Goal: Task Accomplishment & Management: Manage account settings

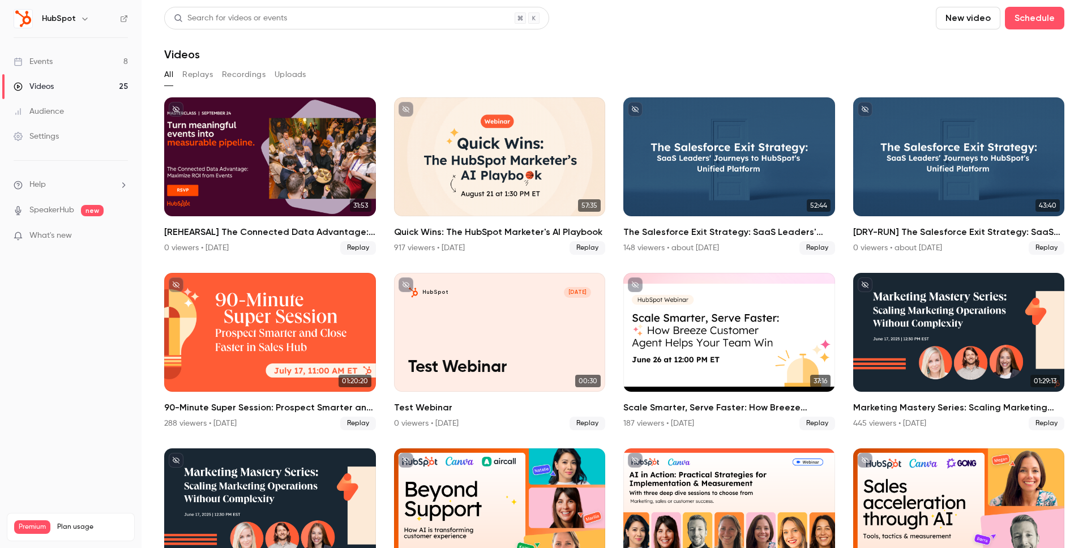
click at [41, 70] on link "Events 8" at bounding box center [70, 61] width 141 height 25
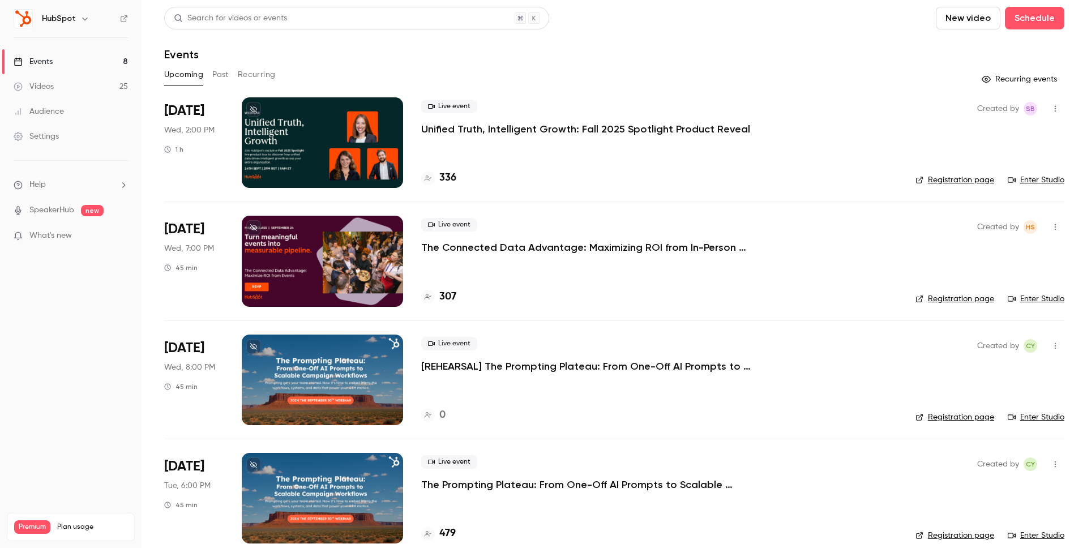
click at [277, 107] on div at bounding box center [322, 142] width 161 height 91
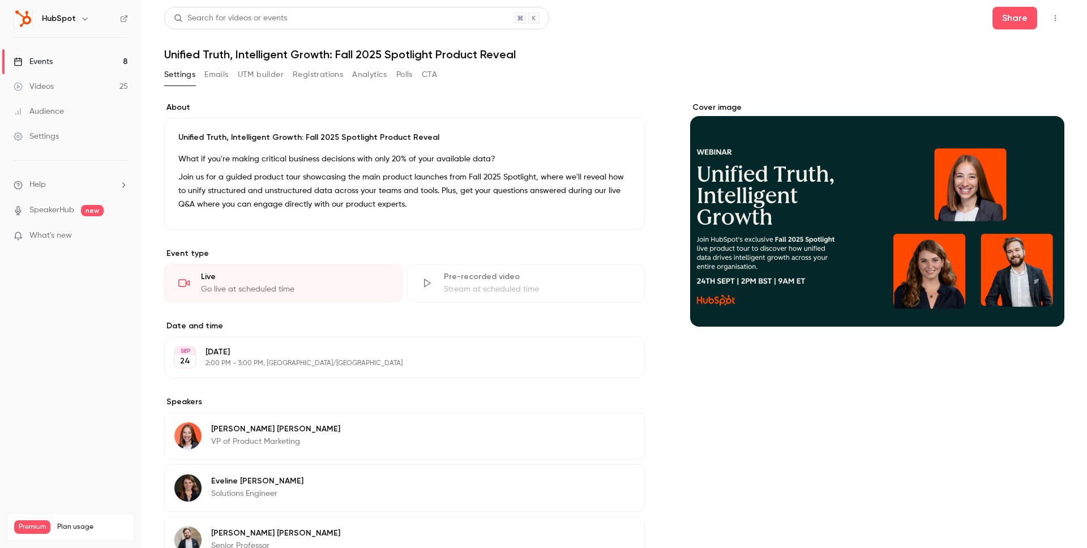
click at [306, 70] on button "Registrations" at bounding box center [318, 75] width 50 height 18
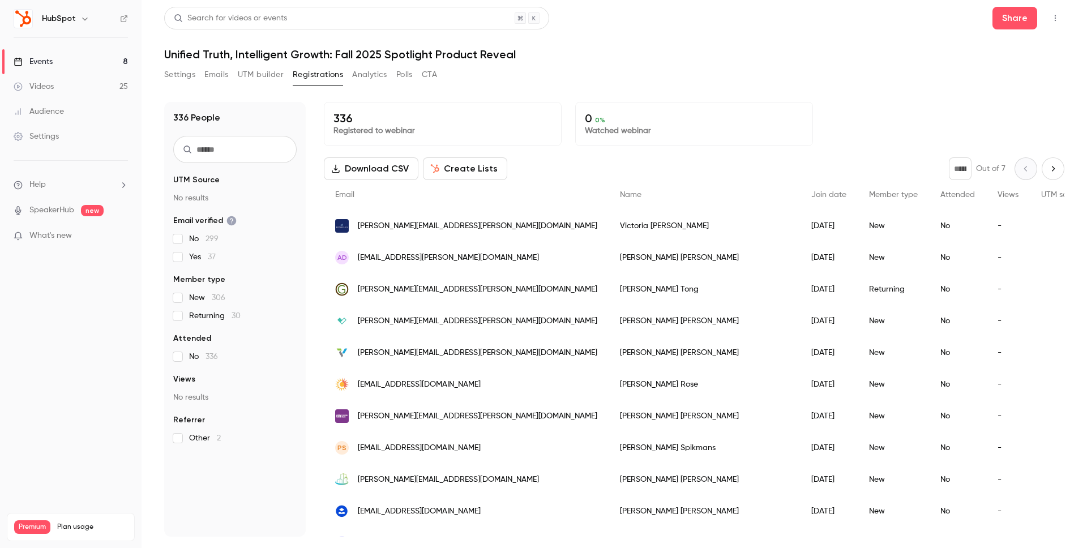
click at [577, 68] on div "Settings Emails UTM builder Registrations Analytics Polls CTA" at bounding box center [614, 77] width 900 height 23
